Goal: Find specific page/section: Find specific page/section

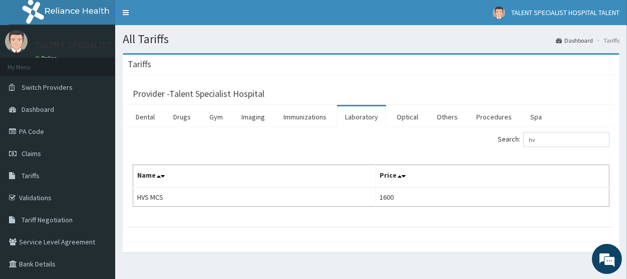
type input "h"
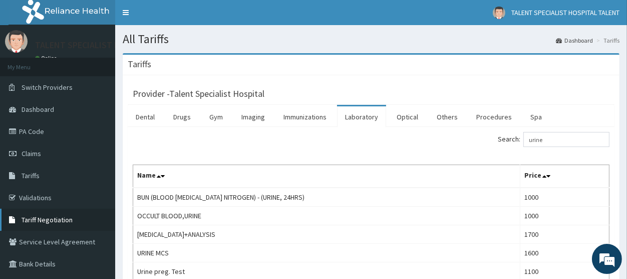
type input "urine"
click at [64, 218] on span "Tariff Negotiation" at bounding box center [47, 219] width 51 height 9
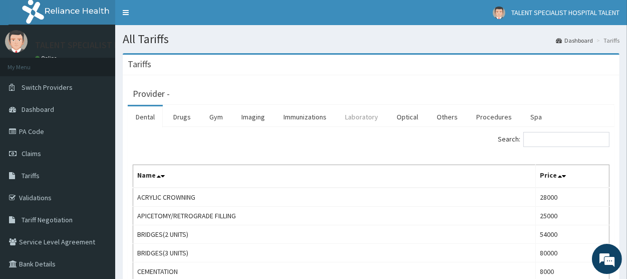
click at [366, 121] on link "Laboratory" at bounding box center [361, 116] width 49 height 21
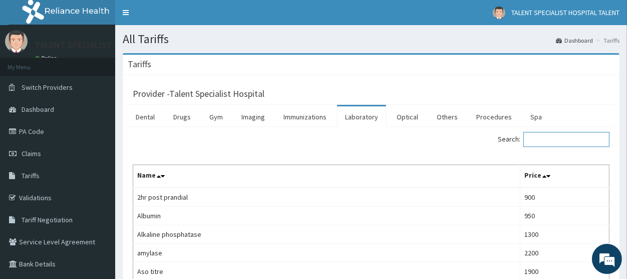
click at [545, 141] on input "Search:" at bounding box center [567, 139] width 86 height 15
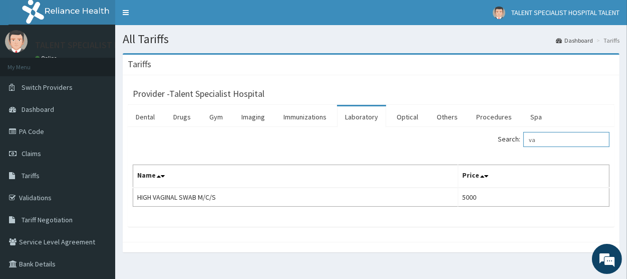
type input "v"
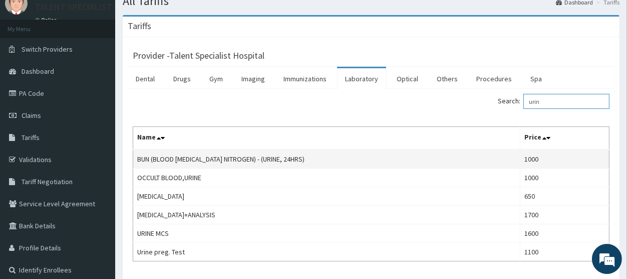
scroll to position [55, 0]
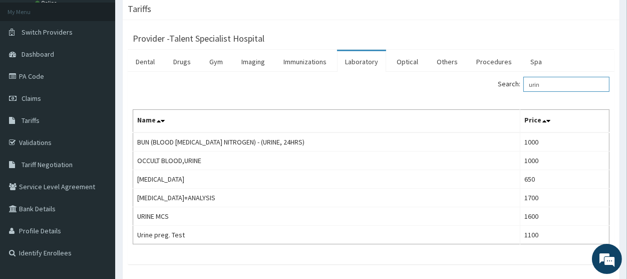
click at [555, 86] on input "urin" at bounding box center [567, 84] width 86 height 15
type input "u"
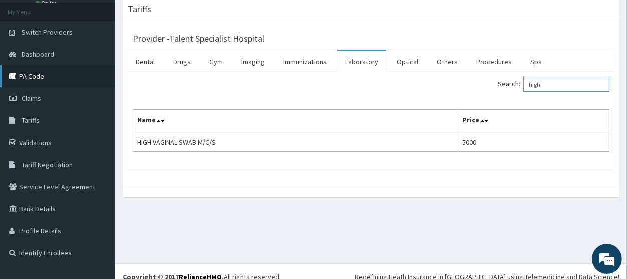
type input "high"
click at [42, 77] on link "PA Code" at bounding box center [57, 76] width 115 height 22
